Goal: Information Seeking & Learning: Learn about a topic

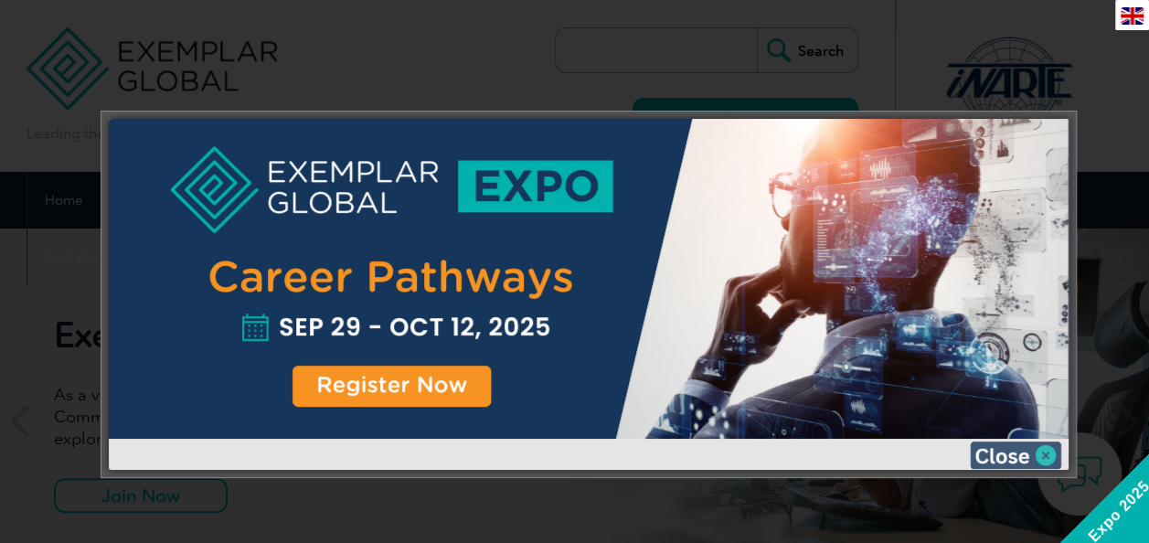
click at [1005, 456] on img at bounding box center [1015, 455] width 91 height 27
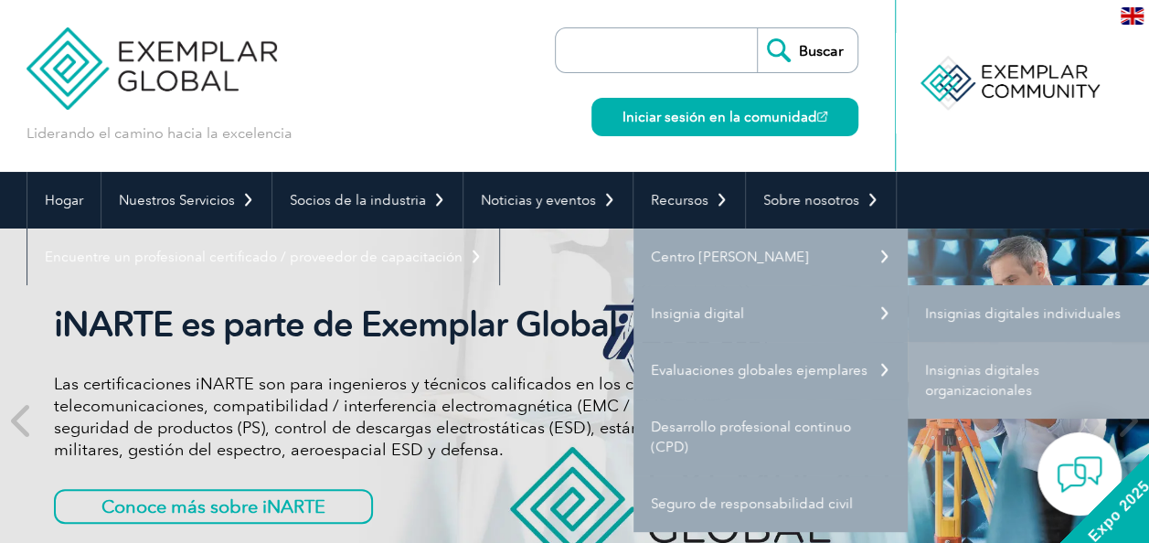
click at [949, 305] on link "Insignias digitales individuales" at bounding box center [1045, 313] width 274 height 57
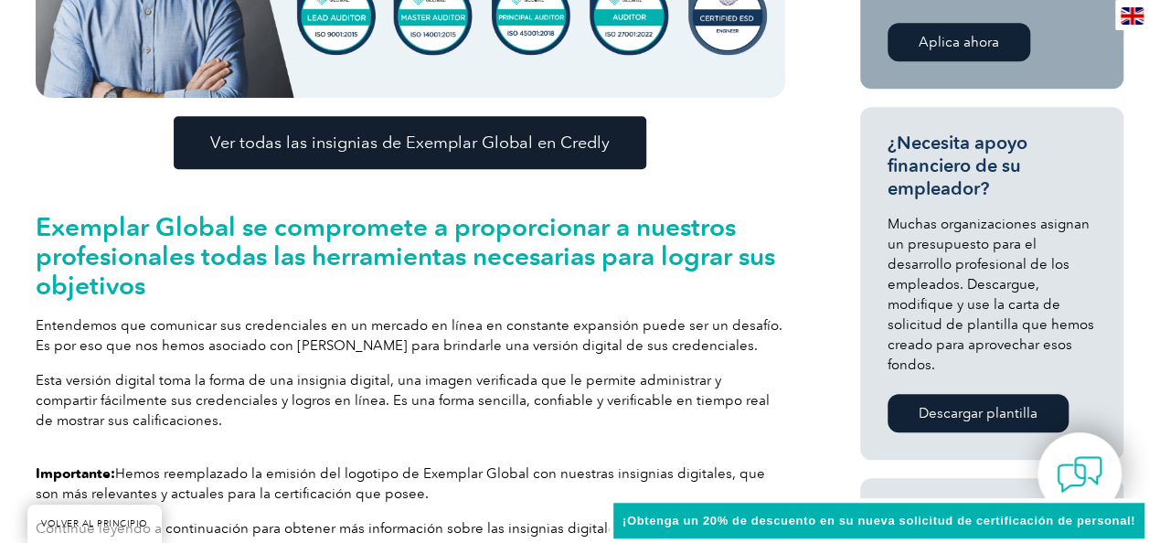
scroll to position [695, 0]
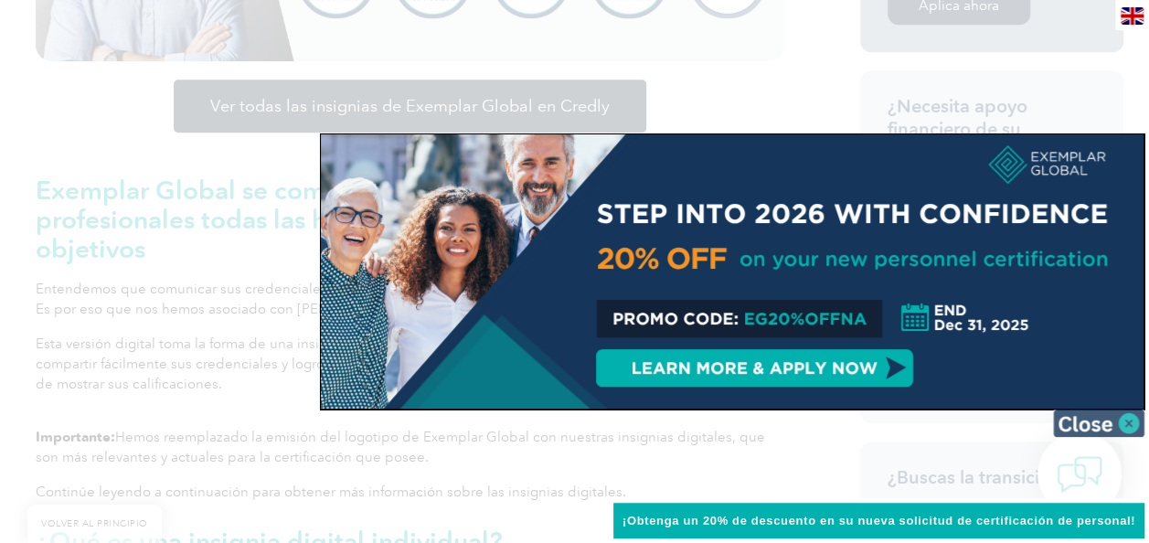
click at [1086, 411] on img at bounding box center [1098, 423] width 91 height 27
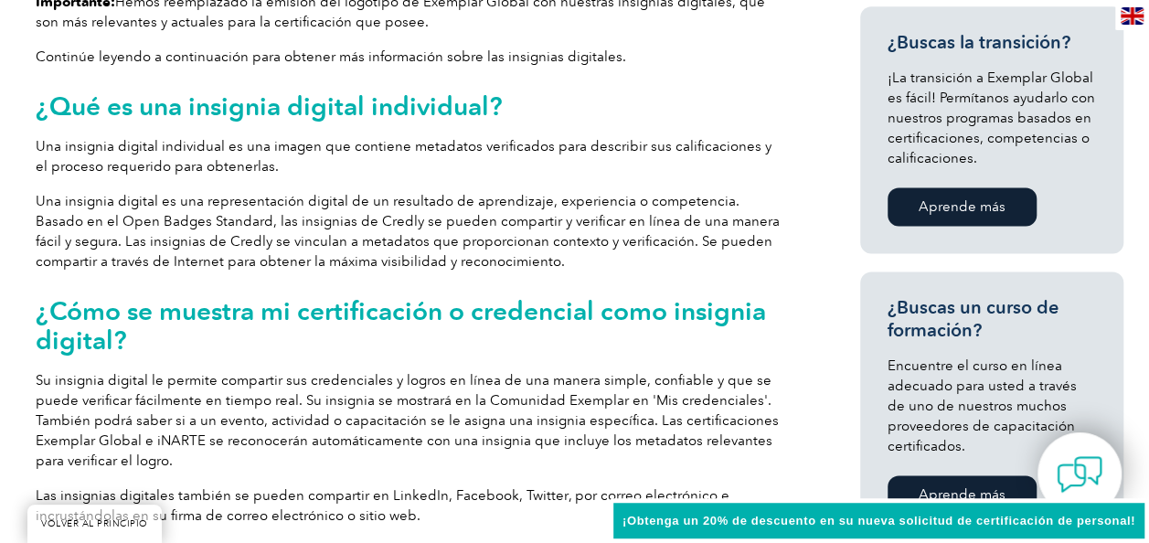
scroll to position [1134, 0]
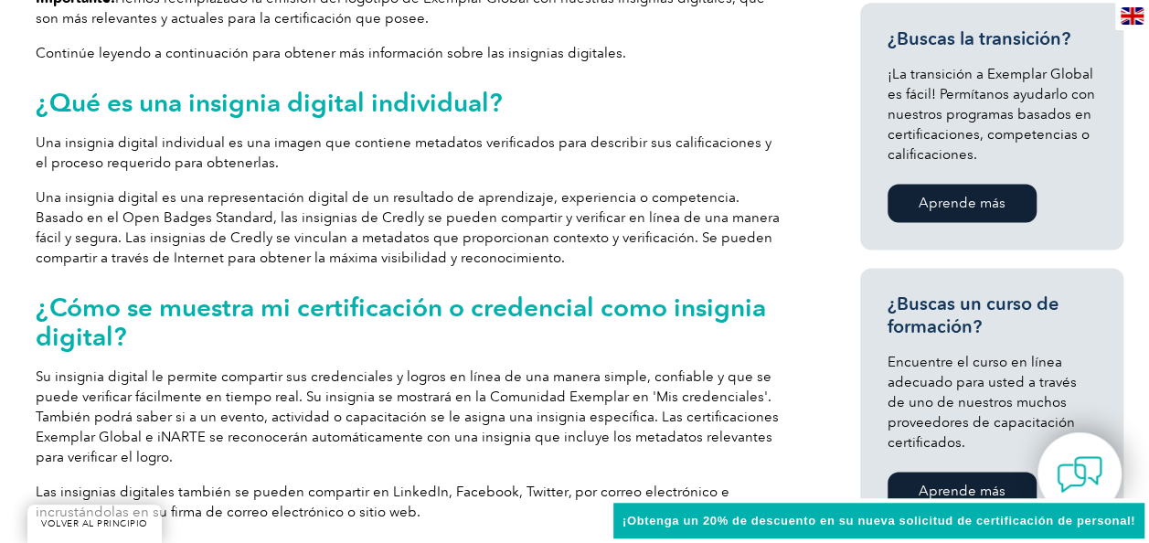
click at [635, 355] on div "Importante: Hemos reemplazado la emisión del logotipo de Exemplar Global con nu…" at bounding box center [411, 262] width 750 height 549
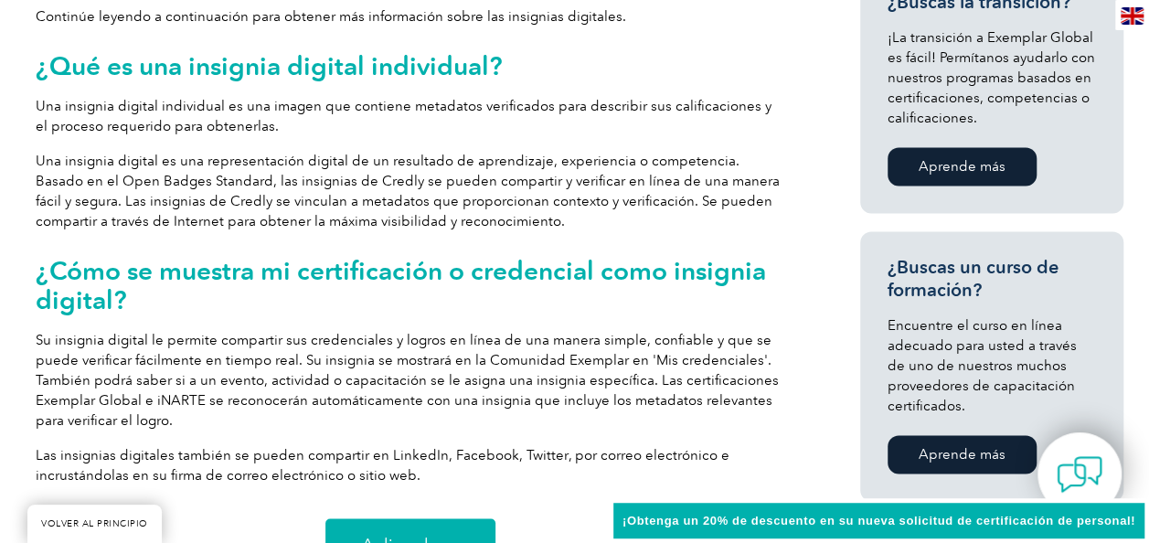
click at [635, 354] on p "Su insignia digital le permite compartir sus credenciales y logros en línea de …" at bounding box center [411, 380] width 750 height 101
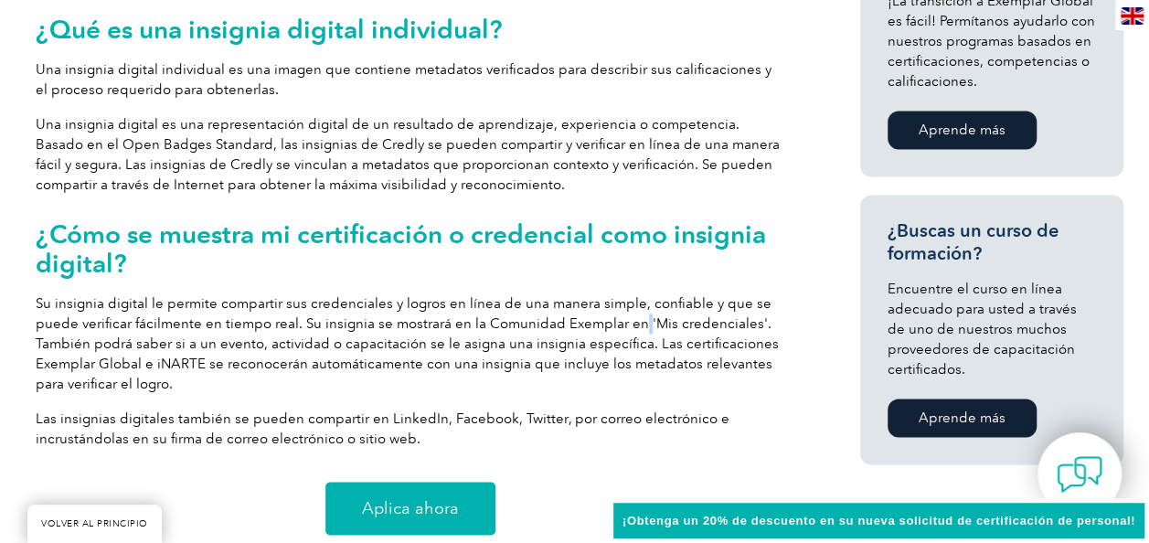
click at [635, 354] on p "Su insignia digital le permite compartir sus credenciales y logros en línea de …" at bounding box center [411, 344] width 750 height 101
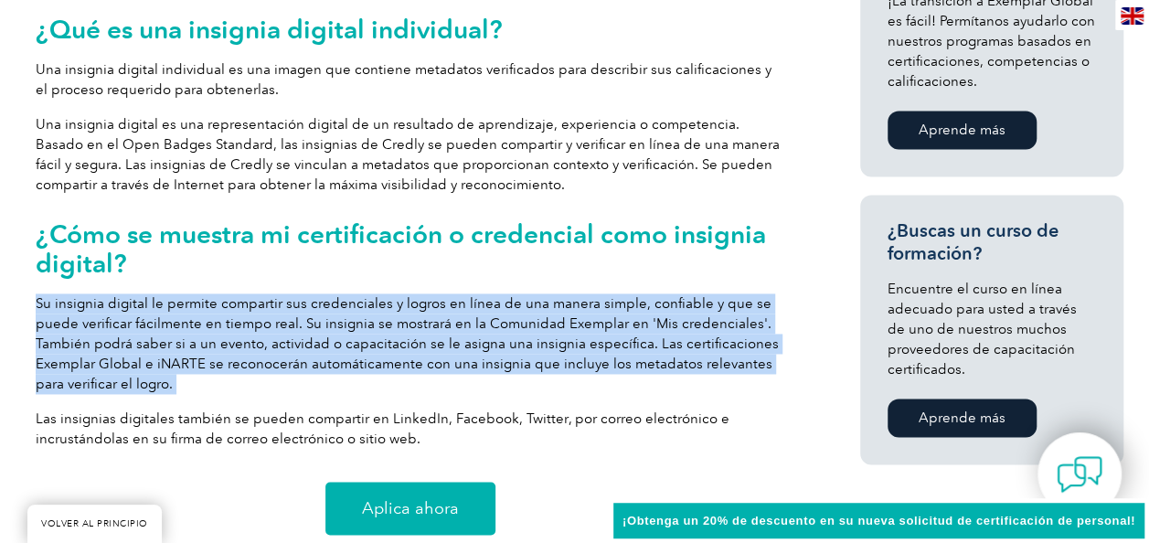
click at [635, 354] on p "Su insignia digital le permite compartir sus credenciales y logros en línea de …" at bounding box center [411, 344] width 750 height 101
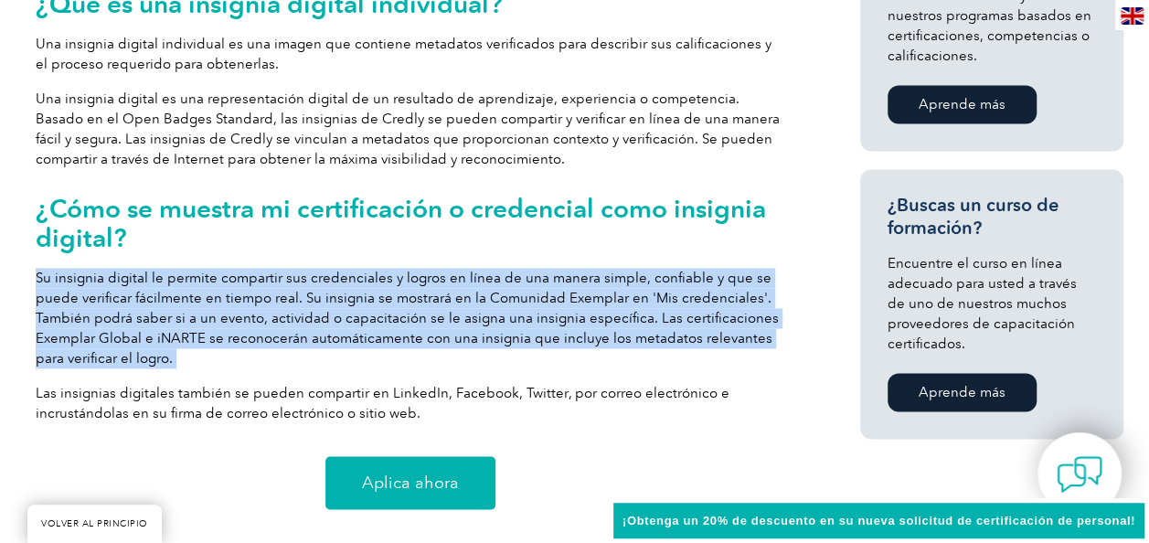
scroll to position [1244, 0]
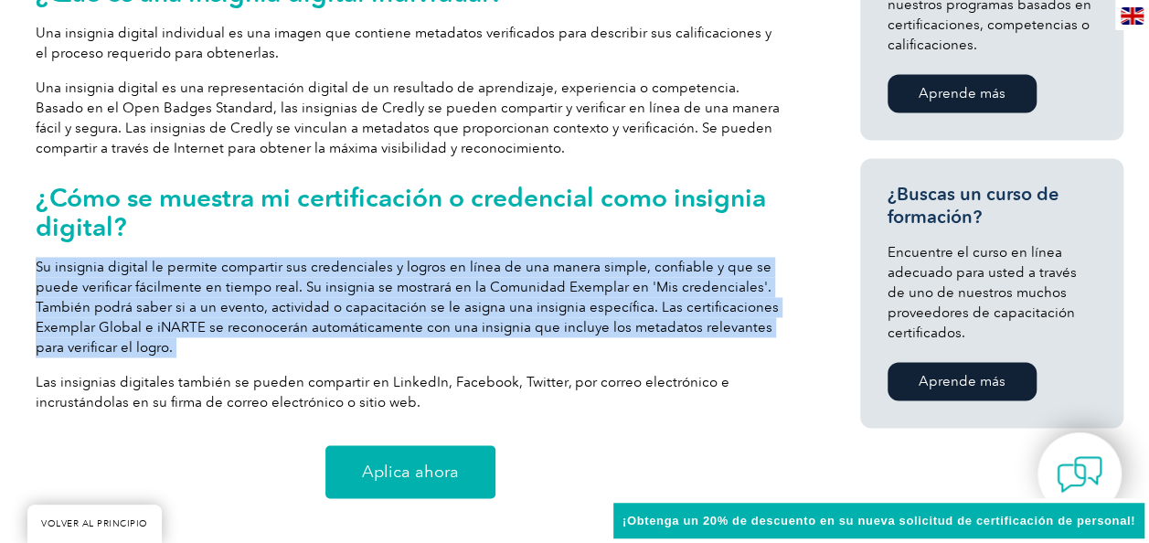
click at [635, 354] on p "Su insignia digital le permite compartir sus credenciales y logros en línea de …" at bounding box center [411, 307] width 750 height 101
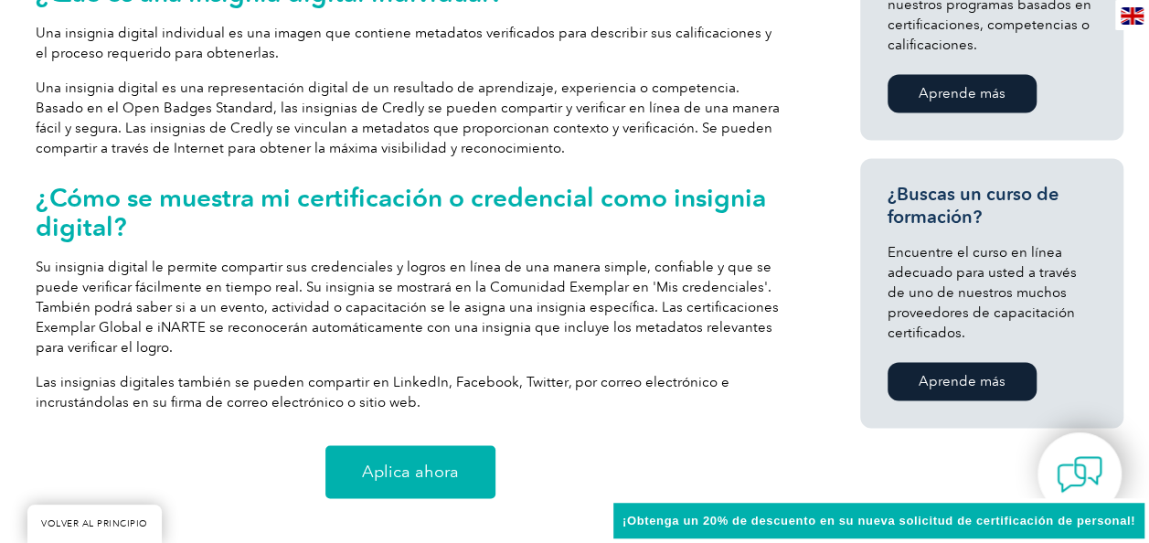
drag, startPoint x: 635, startPoint y: 354, endPoint x: 488, endPoint y: 360, distance: 147.4
click at [488, 360] on div "Importante: Hemos reemplazado la emisión del logotipo de Exemplar Global con nu…" at bounding box center [411, 152] width 750 height 549
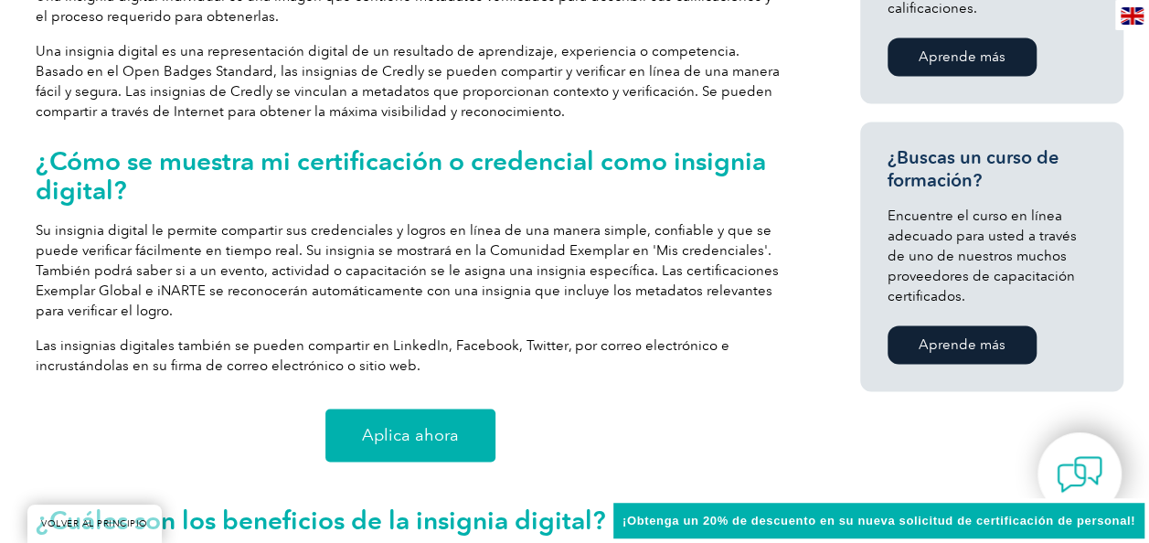
click at [488, 360] on p "Las insignias digitales también se pueden compartir en LinkedIn, Facebook, Twit…" at bounding box center [411, 356] width 750 height 40
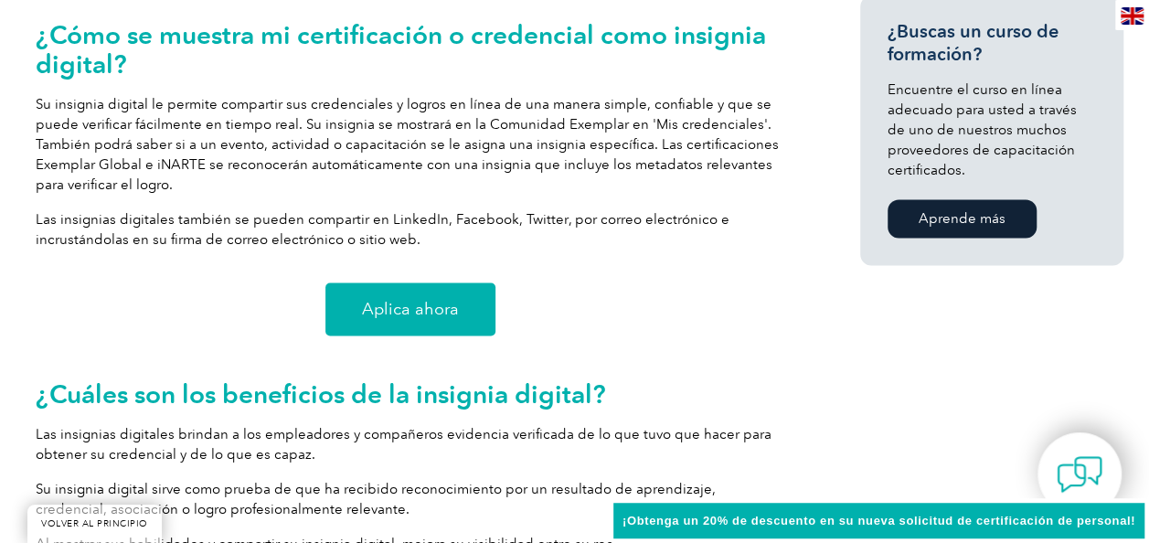
scroll to position [1463, 0]
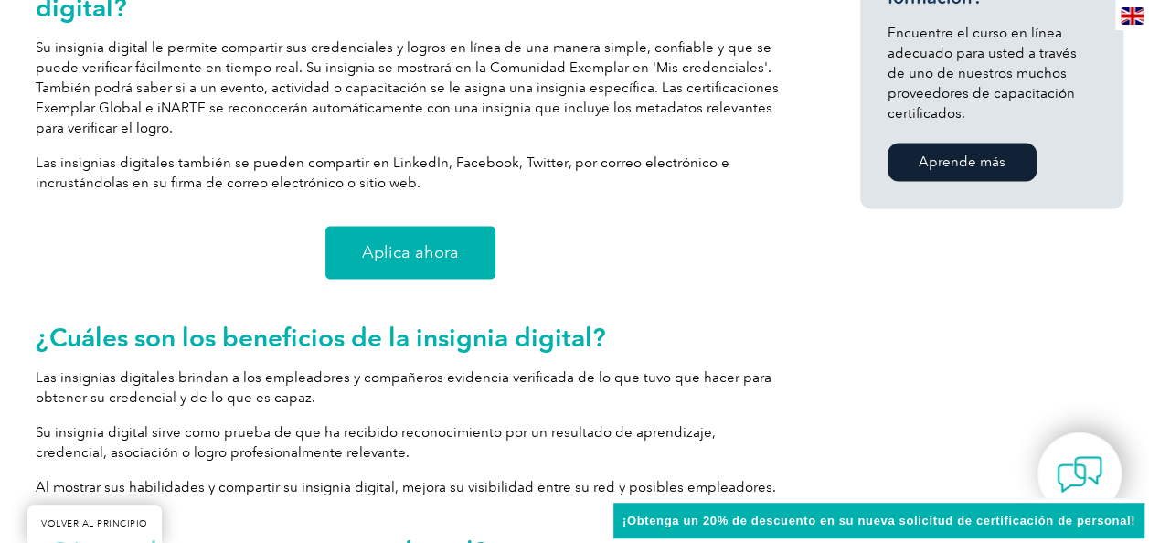
click at [593, 253] on div "Aplica ahora" at bounding box center [411, 252] width 750 height 53
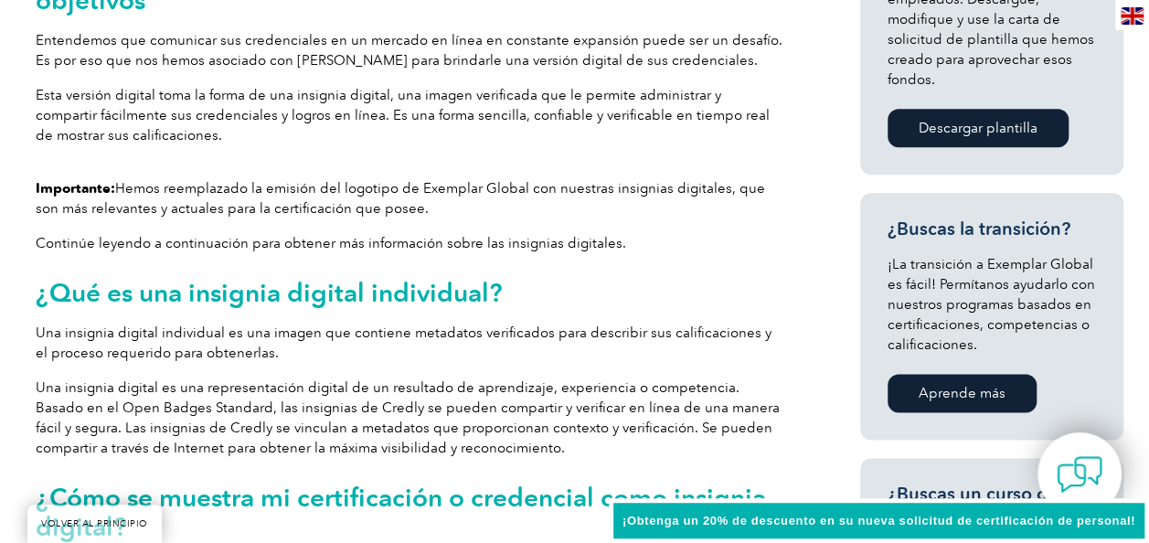
scroll to position [988, 0]
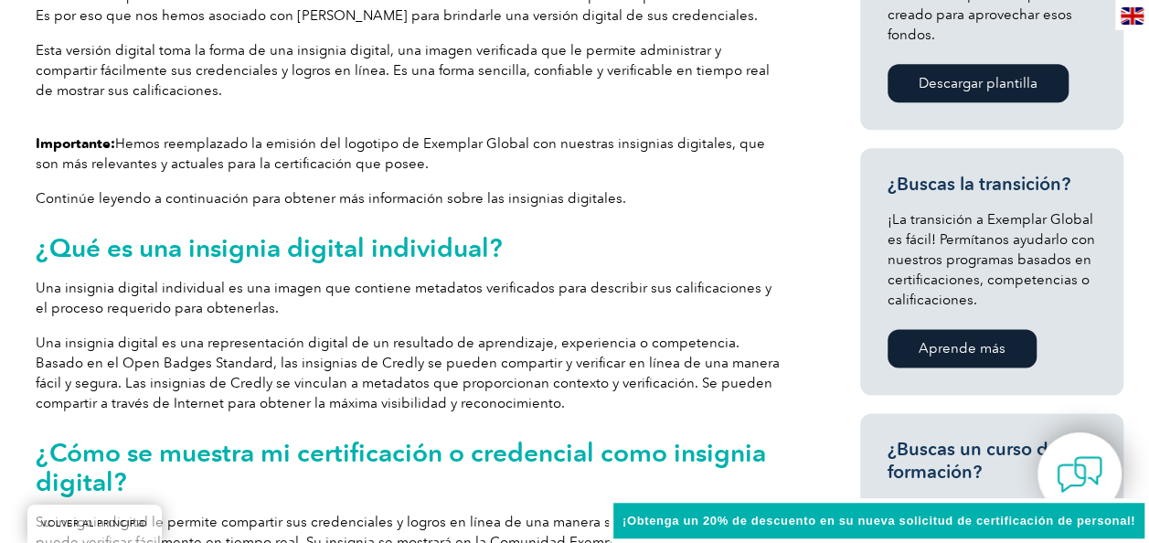
drag, startPoint x: 1147, startPoint y: 172, endPoint x: 1148, endPoint y: 139, distance: 32.9
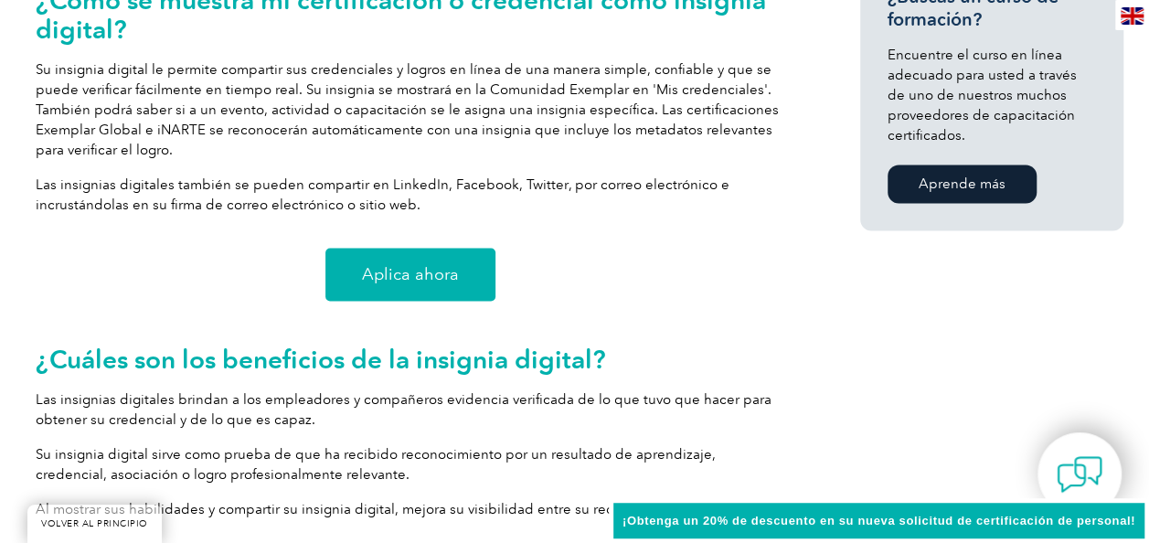
scroll to position [1447, 0]
